Goal: Task Accomplishment & Management: Manage account settings

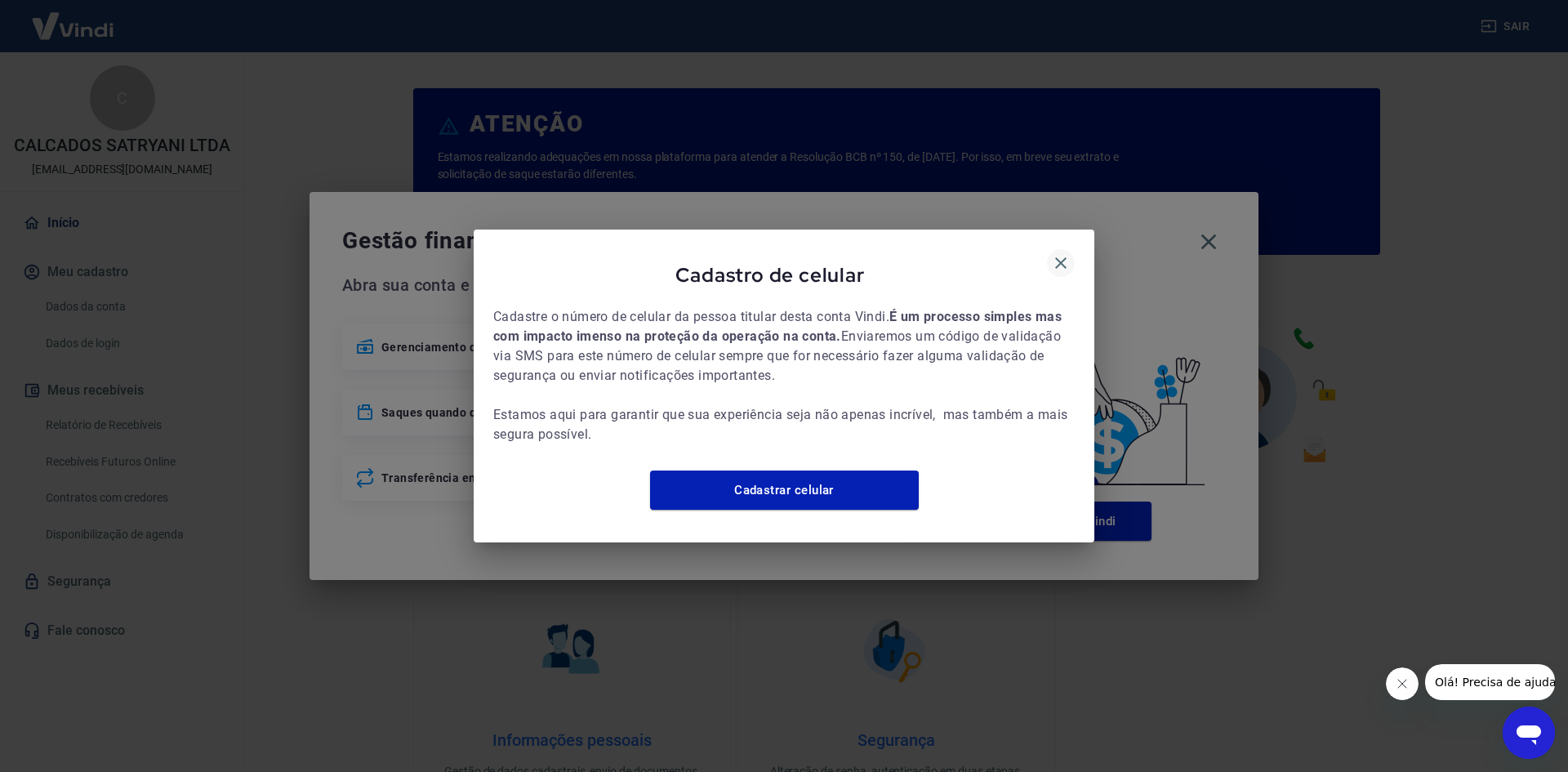
click at [1060, 253] on icon "button" at bounding box center [1060, 263] width 20 height 20
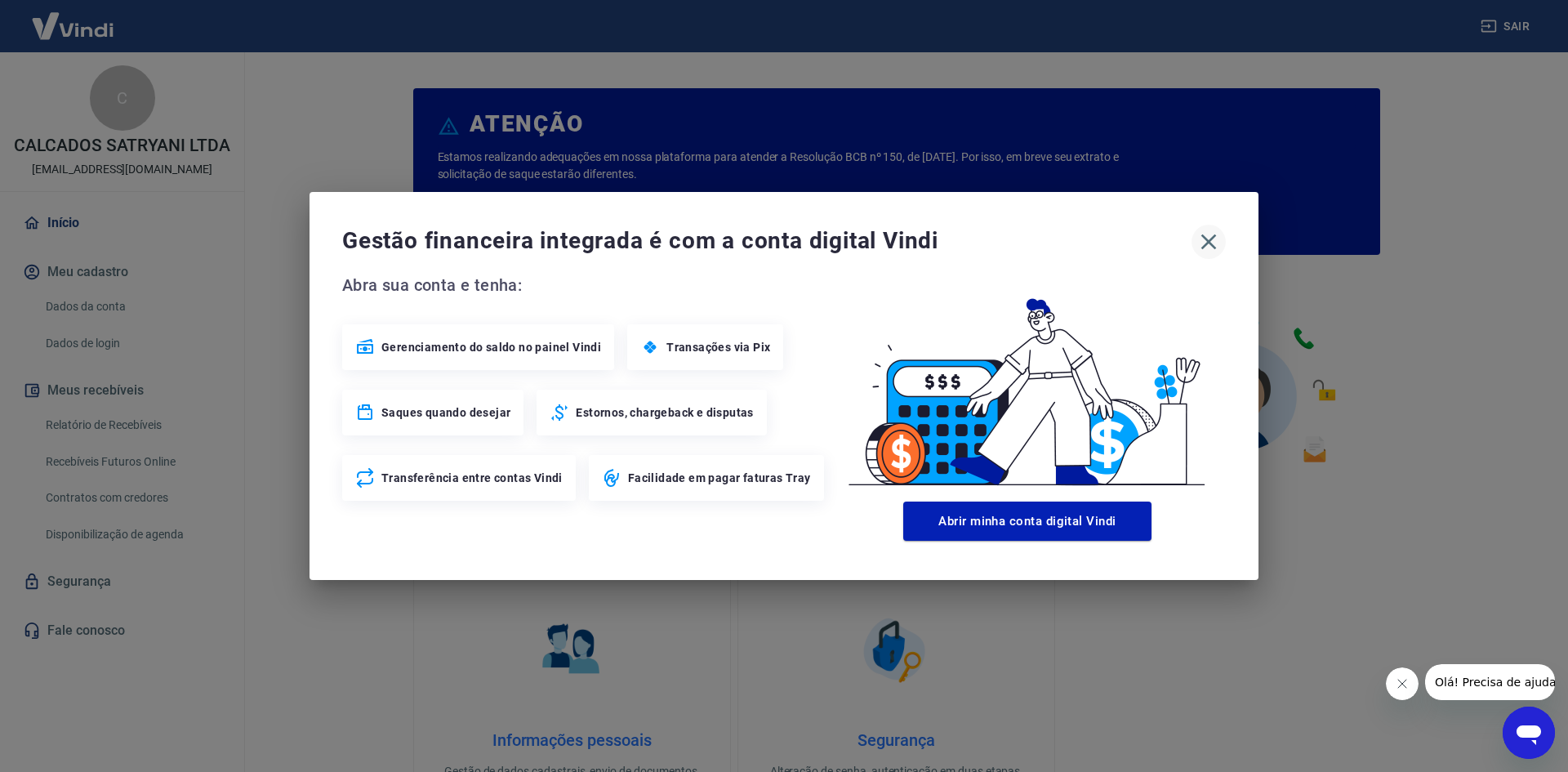
click at [1209, 244] on icon "button" at bounding box center [1209, 243] width 16 height 16
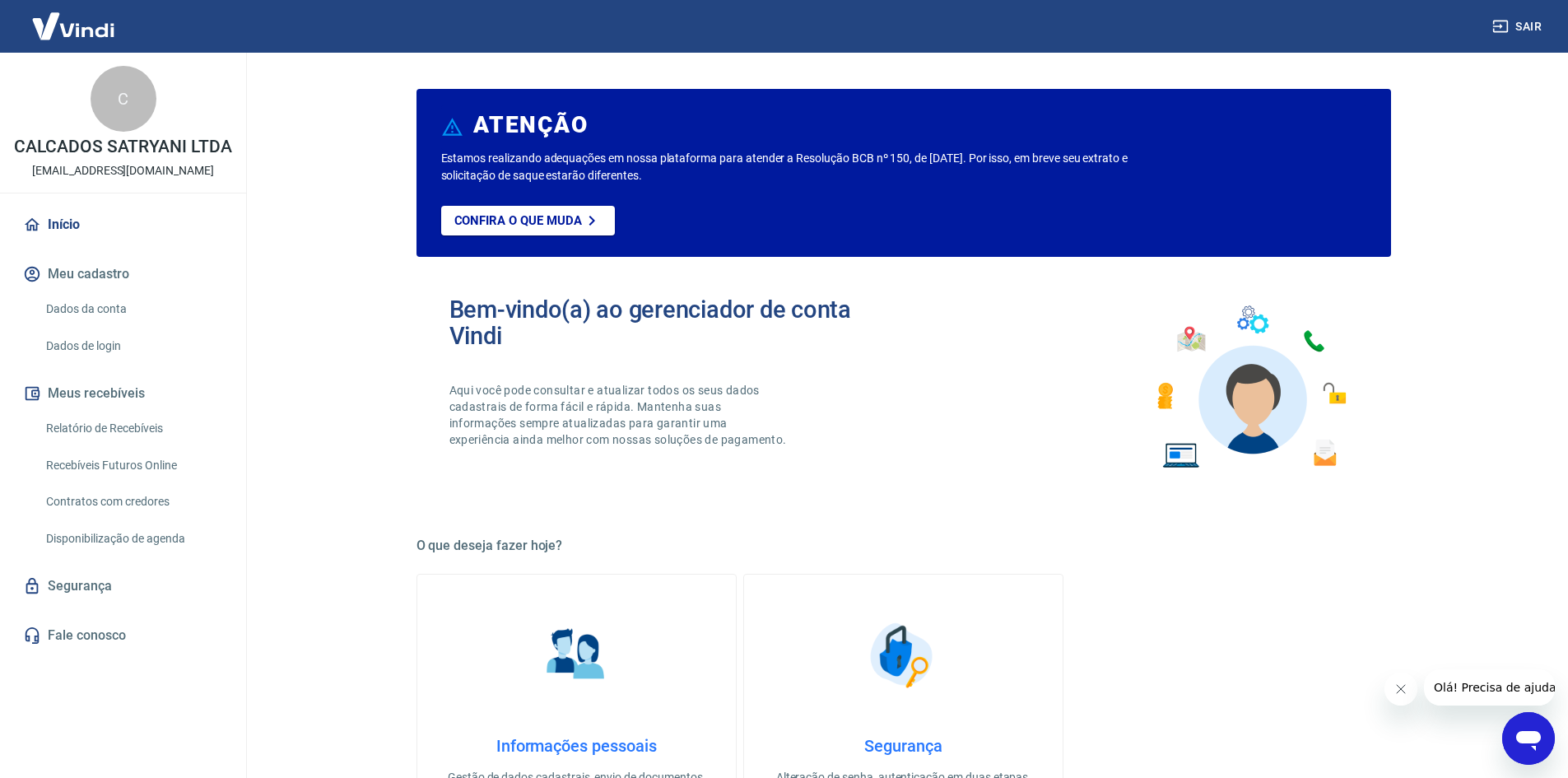
click at [119, 424] on link "Relatório de Recebíveis" at bounding box center [132, 428] width 186 height 34
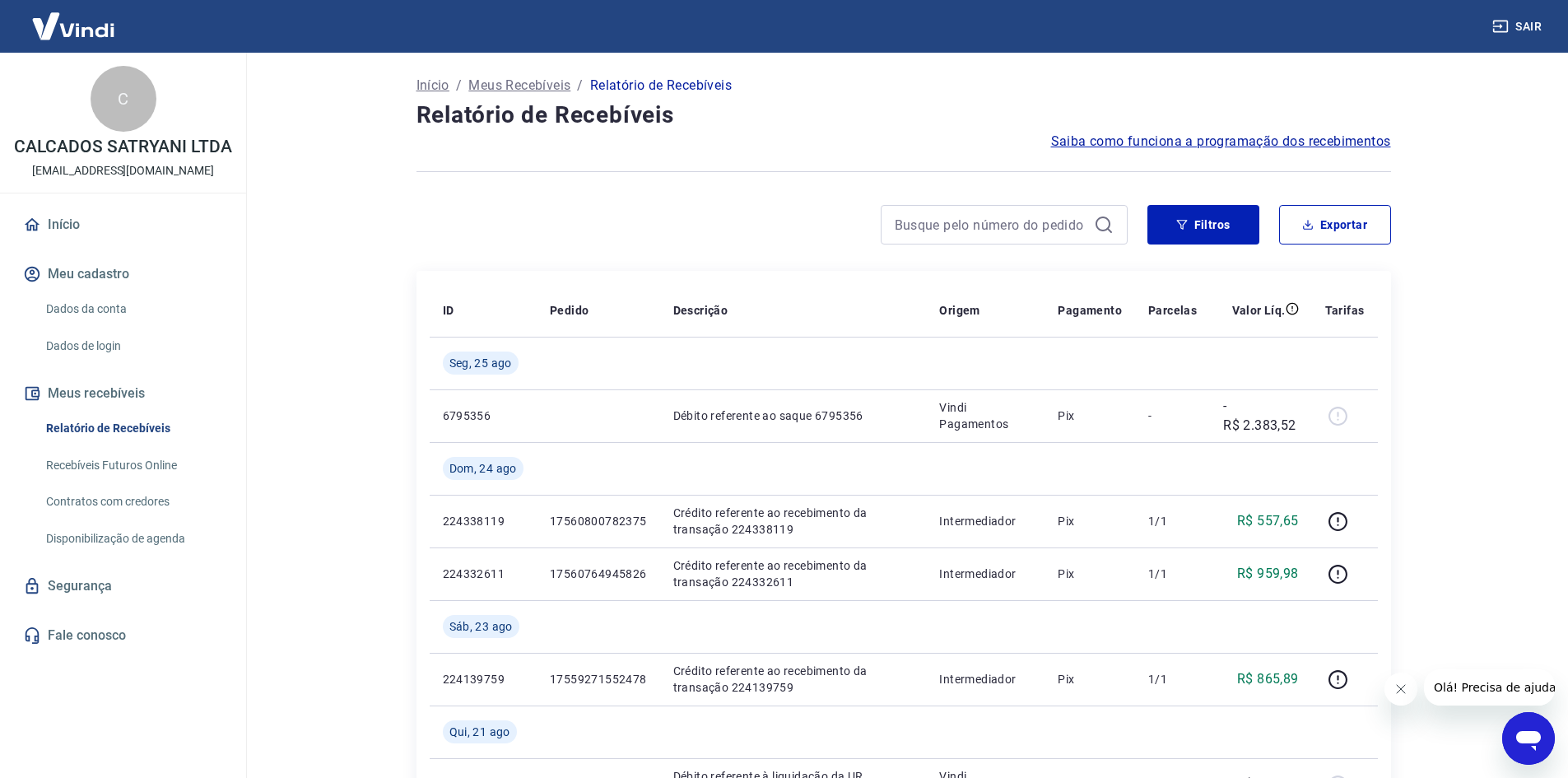
click at [121, 467] on link "Recebíveis Futuros Online" at bounding box center [132, 465] width 186 height 34
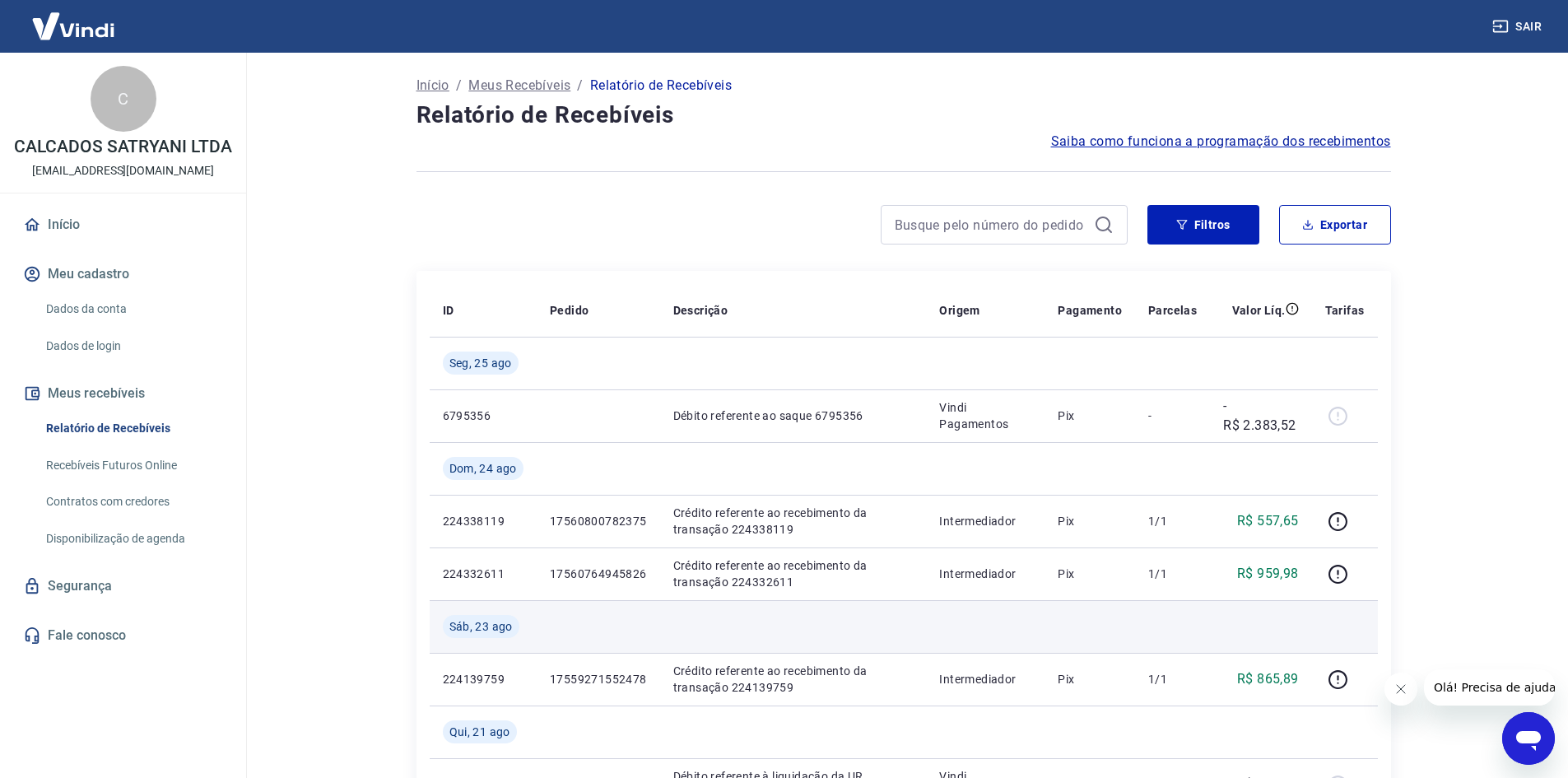
scroll to position [82, 0]
